Goal: Transaction & Acquisition: Purchase product/service

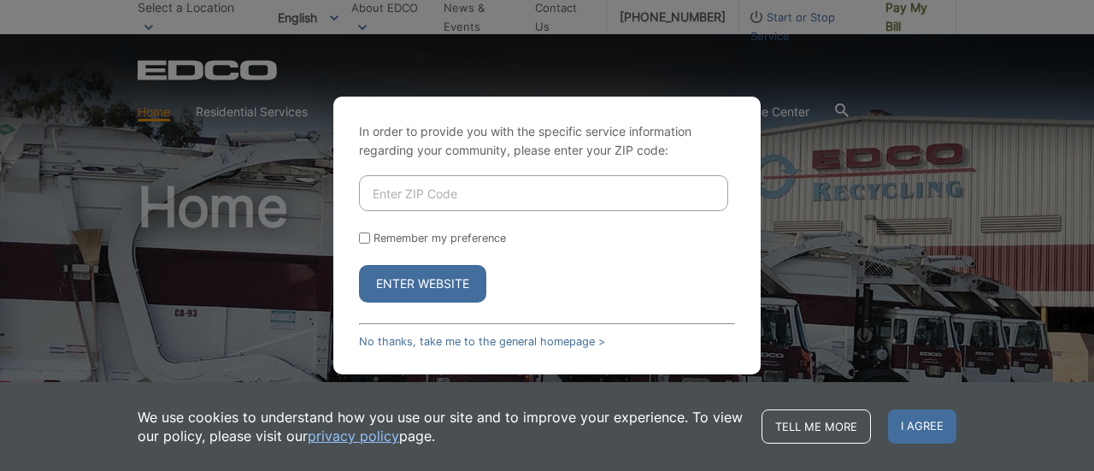
drag, startPoint x: 0, startPoint y: 0, endPoint x: 397, endPoint y: 192, distance: 441.5
click at [397, 192] on input "Enter ZIP Code" at bounding box center [543, 193] width 369 height 36
type input "91941"
click at [431, 288] on button "Enter Website" at bounding box center [422, 284] width 127 height 38
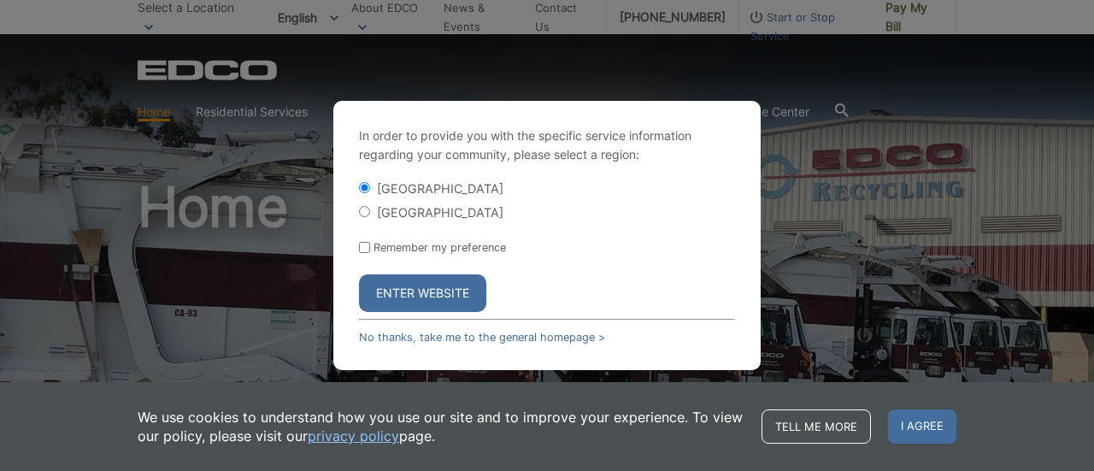
click at [366, 211] on input "[GEOGRAPHIC_DATA]" at bounding box center [364, 211] width 11 height 11
radio input "true"
click at [423, 288] on button "Enter Website" at bounding box center [422, 293] width 127 height 38
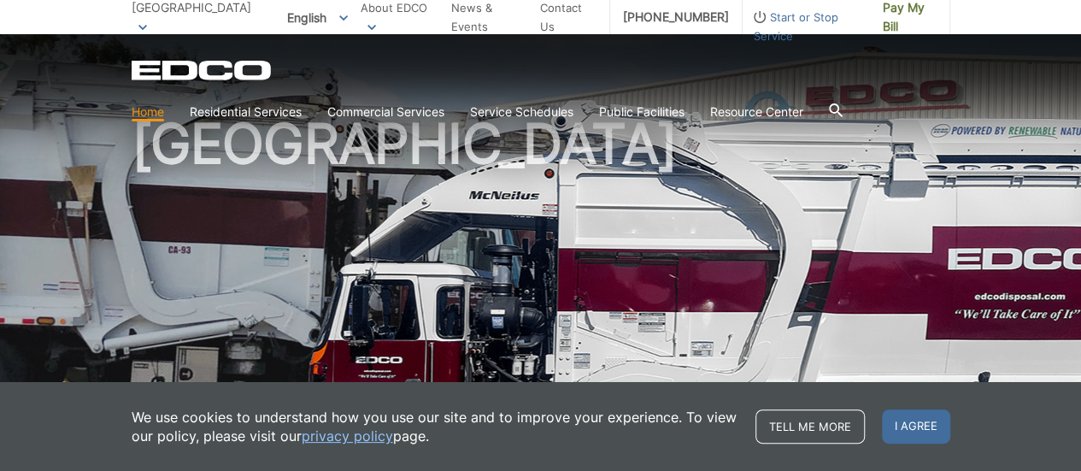
scroll to position [77, 0]
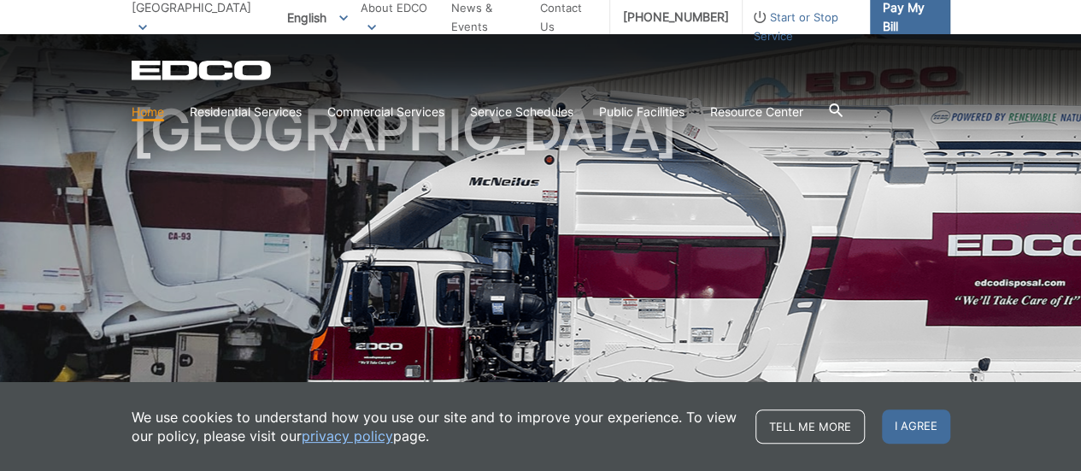
click at [890, 16] on span "Pay My Bill" at bounding box center [910, 17] width 54 height 38
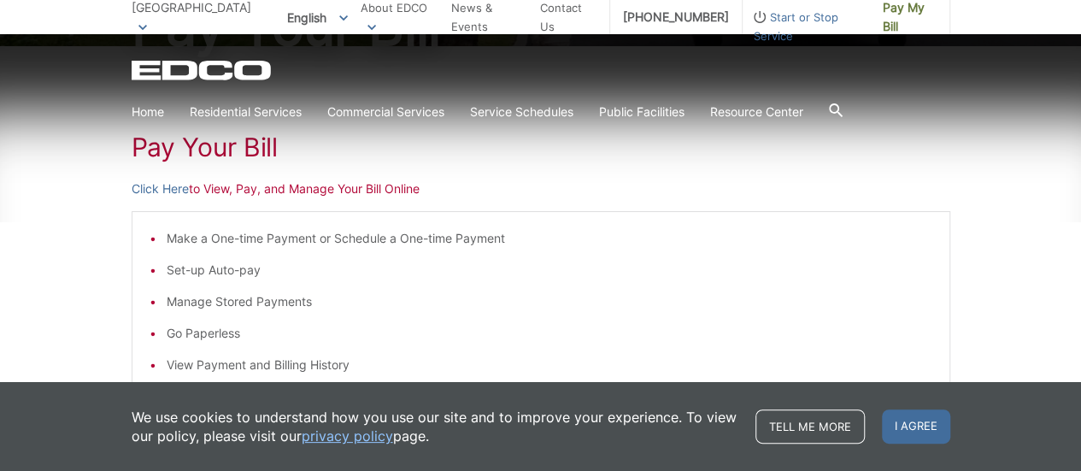
scroll to position [279, 0]
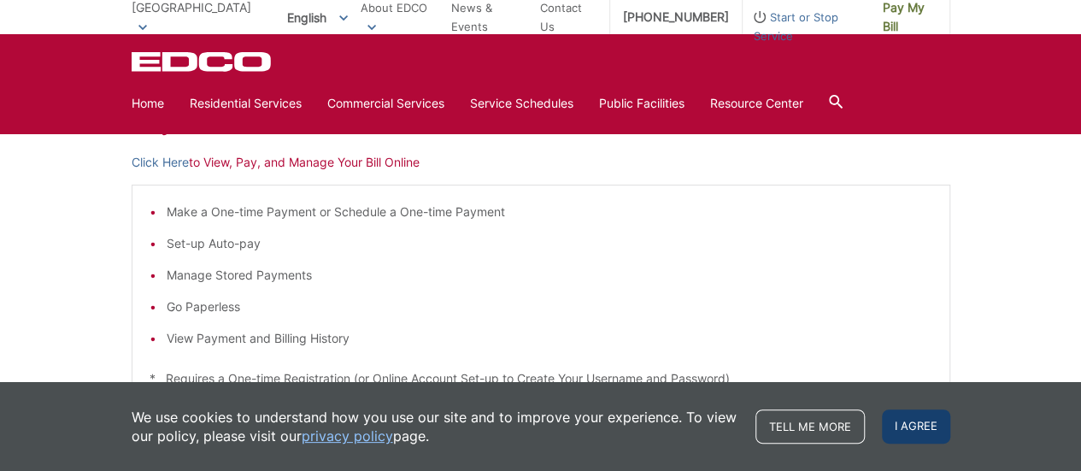
click at [916, 422] on span "I agree" at bounding box center [916, 426] width 68 height 34
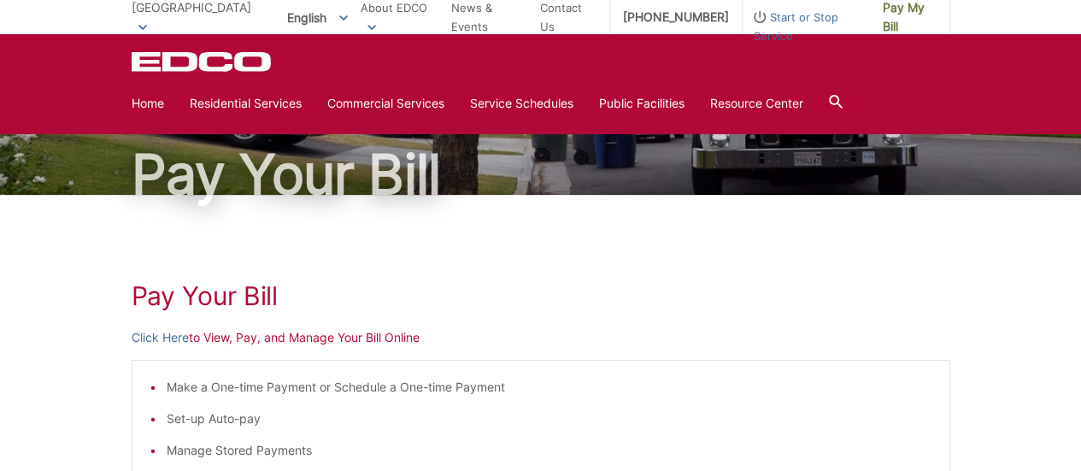
scroll to position [94, 0]
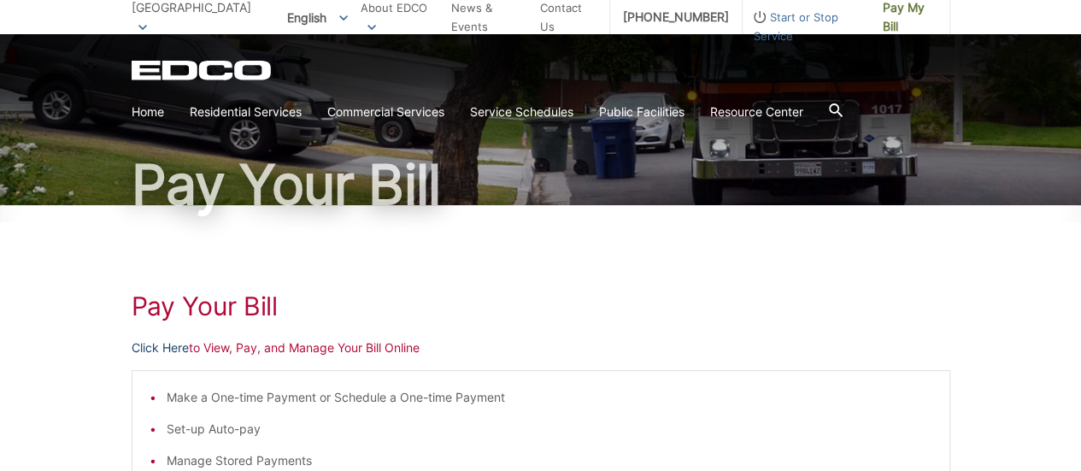
click at [162, 346] on link "Click Here" at bounding box center [160, 347] width 57 height 19
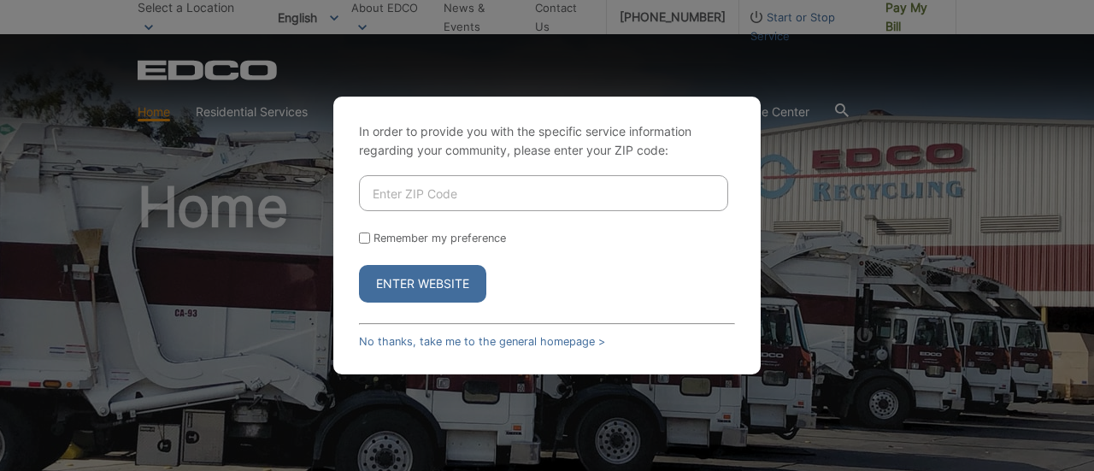
click at [391, 189] on input "Enter ZIP Code" at bounding box center [543, 193] width 369 height 36
type input "91941"
click at [405, 286] on button "Enter Website" at bounding box center [422, 284] width 127 height 38
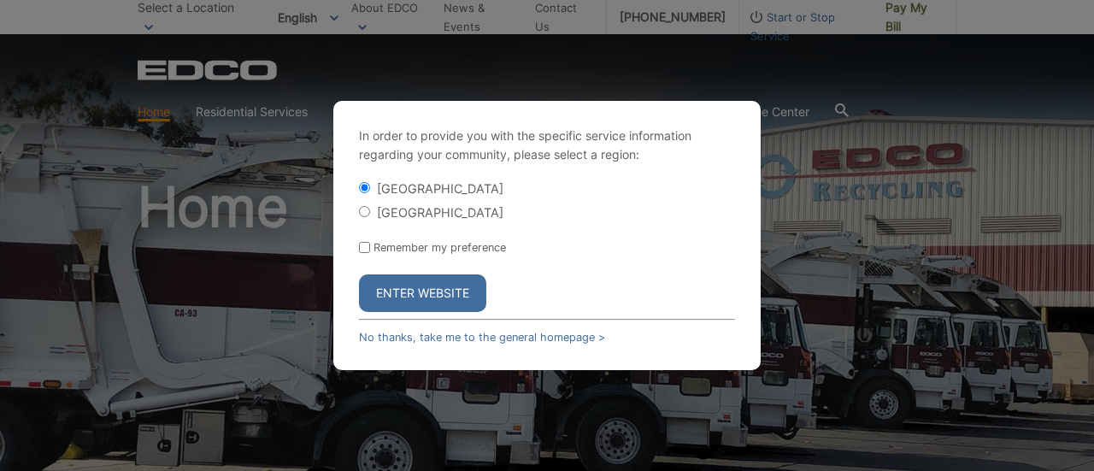
click at [365, 209] on input "[GEOGRAPHIC_DATA]" at bounding box center [364, 211] width 11 height 11
radio input "true"
click at [414, 289] on button "Enter Website" at bounding box center [422, 293] width 127 height 38
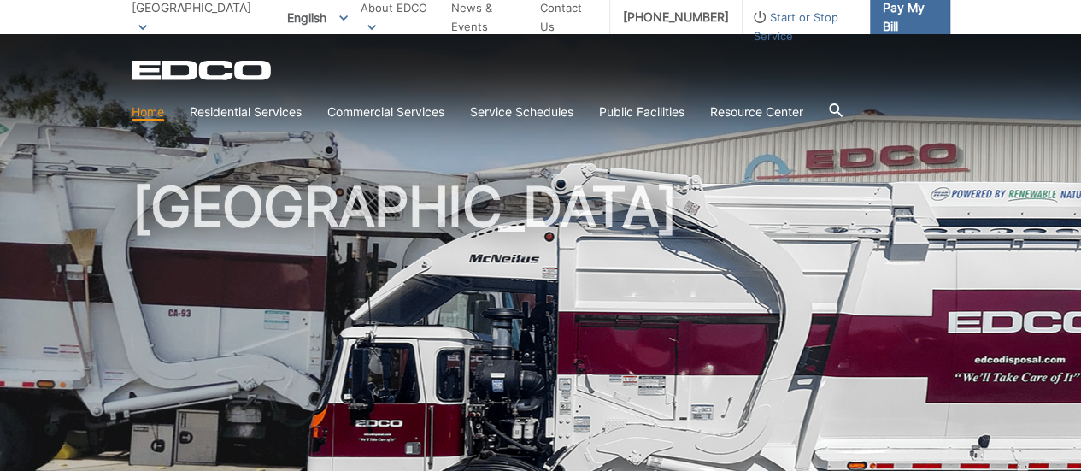
click at [899, 15] on span "Pay My Bill" at bounding box center [910, 17] width 54 height 38
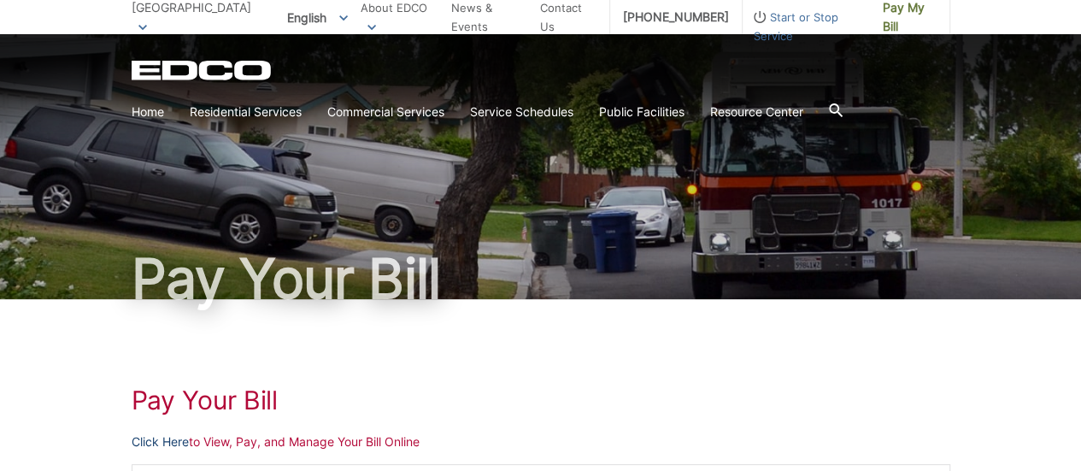
click at [162, 443] on link "Click Here" at bounding box center [160, 441] width 57 height 19
